Goal: Transaction & Acquisition: Purchase product/service

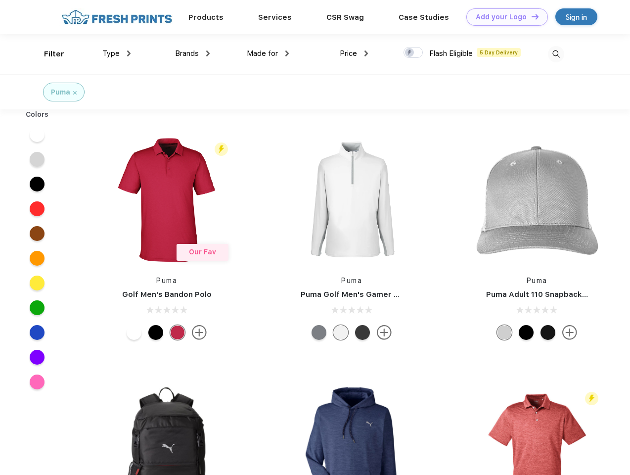
click at [504, 17] on link "Add your Logo Design Tool" at bounding box center [508, 16] width 82 height 17
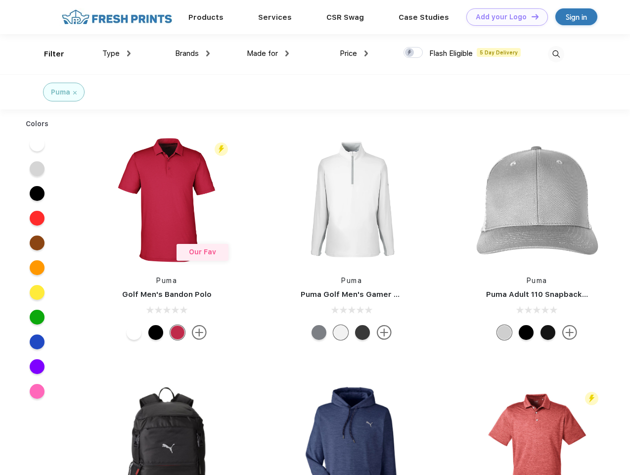
click at [0, 0] on div "Design Tool" at bounding box center [0, 0] width 0 height 0
click at [531, 16] on link "Add your Logo Design Tool" at bounding box center [508, 16] width 82 height 17
click at [48, 54] on div "Filter" at bounding box center [54, 53] width 20 height 11
click at [117, 53] on span "Type" at bounding box center [110, 53] width 17 height 9
click at [192, 53] on span "Brands" at bounding box center [187, 53] width 24 height 9
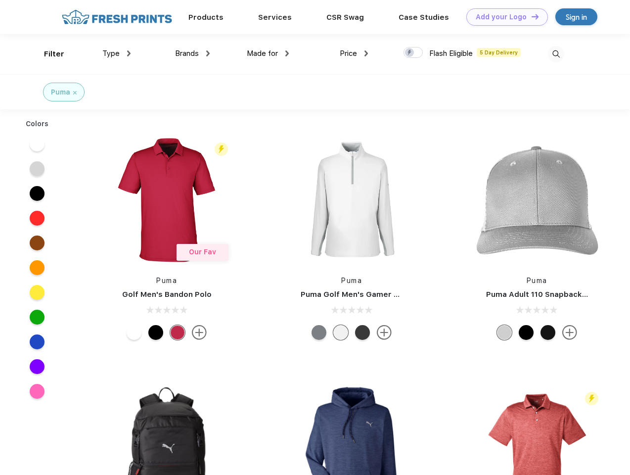
click at [268, 53] on span "Made for" at bounding box center [262, 53] width 31 height 9
click at [354, 53] on span "Price" at bounding box center [348, 53] width 17 height 9
click at [414, 53] on div at bounding box center [413, 52] width 19 height 11
click at [410, 53] on input "checkbox" at bounding box center [407, 50] width 6 height 6
click at [556, 54] on img at bounding box center [556, 54] width 16 height 16
